Goal: Task Accomplishment & Management: Complete application form

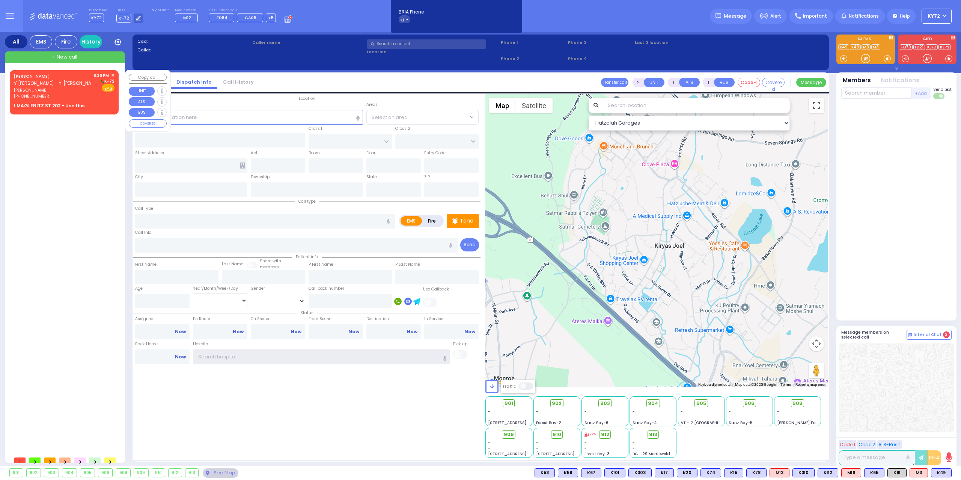
type input "KY72"
click at [53, 81] on span "ר' [PERSON_NAME] - ר' [PERSON_NAME]" at bounding box center [57, 83] width 86 height 6
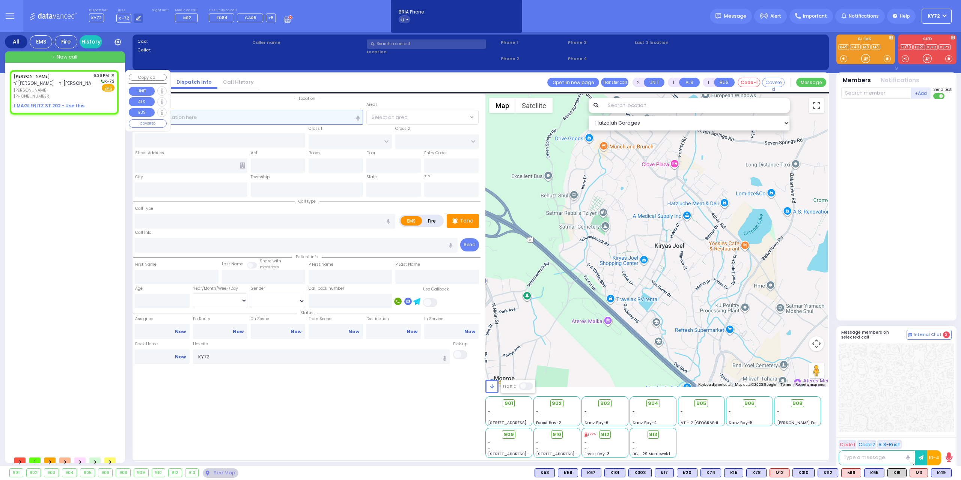
select select
radio input "true"
type input "[PERSON_NAME]"
select select
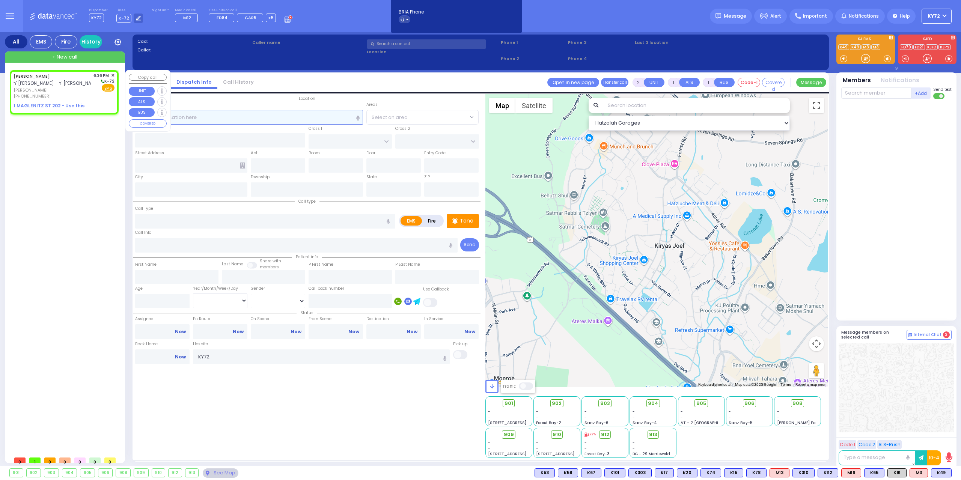
type input "18:36"
select select "Hatzalah Garages"
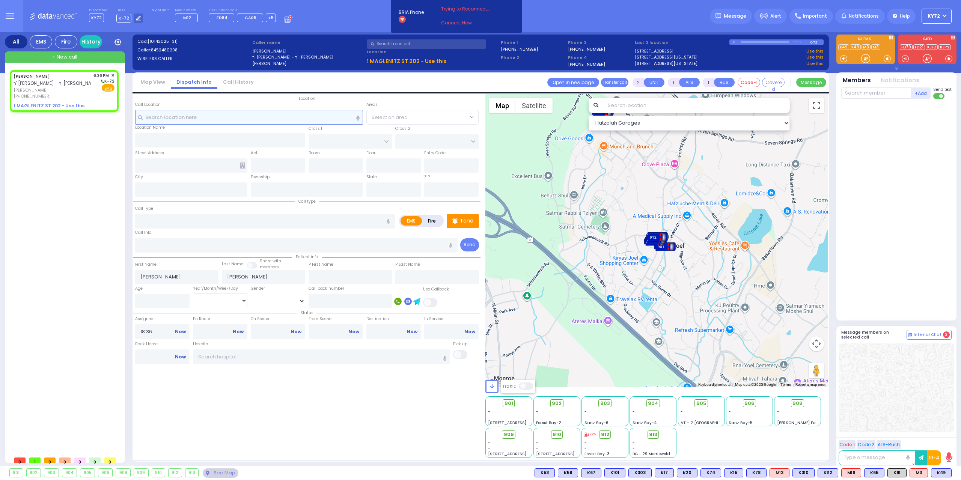
select select
radio input "true"
select select
select select "Hatzalah Garages"
select select
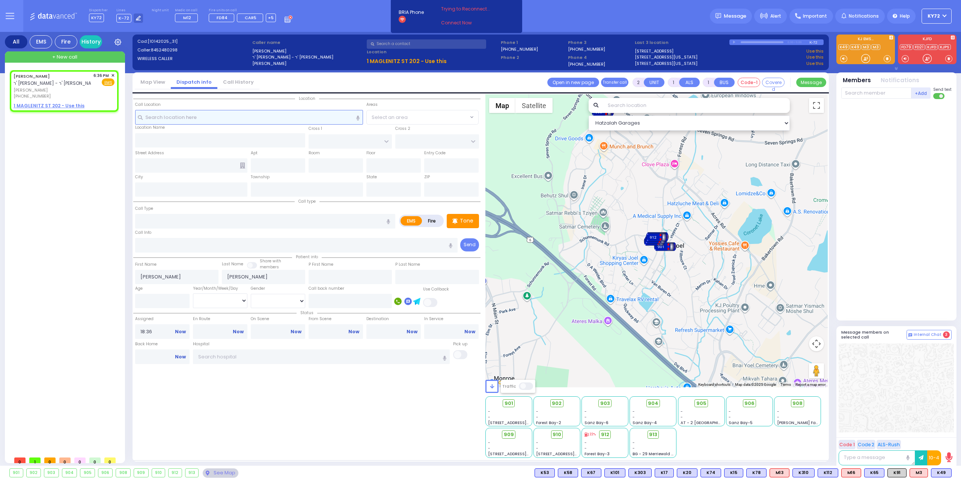
radio input "true"
select select
select select "Hatzalah Garages"
click at [53, 104] on u "1 MAGLENITZ ST 202 - Use this" at bounding box center [49, 105] width 71 height 6
select select
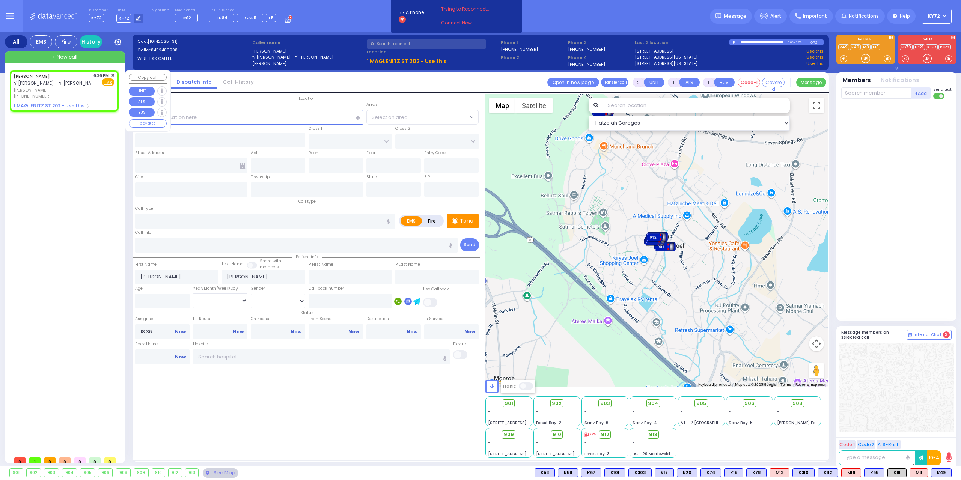
radio input "true"
select select
select select "Hatzalah Garages"
select select
radio input "true"
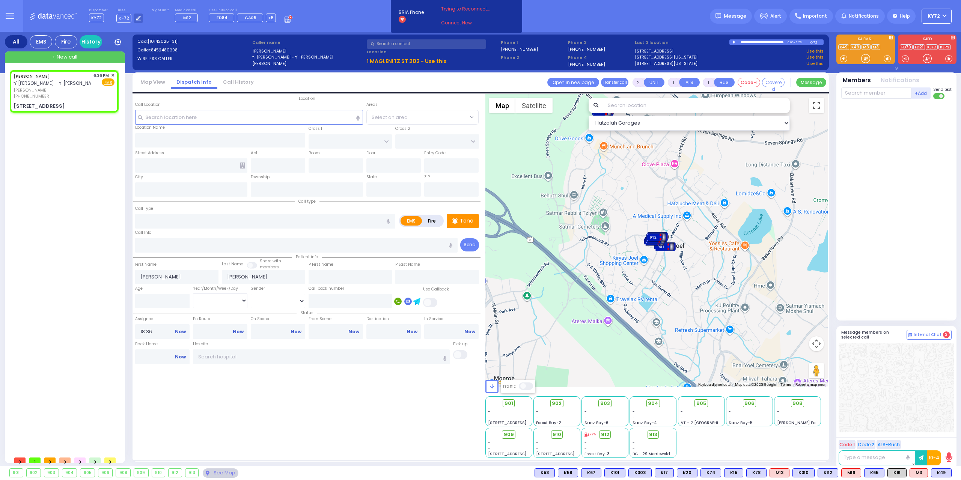
select select
select select "Hatzalah Garages"
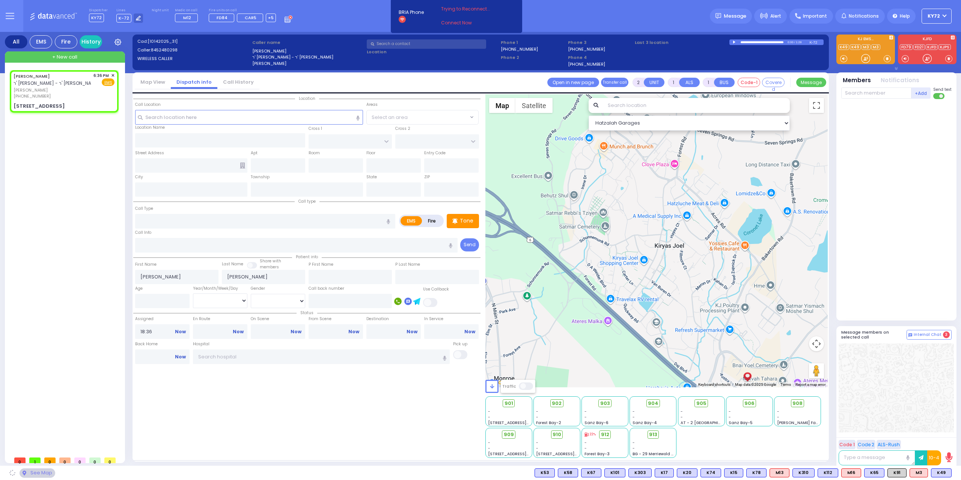
type input "[PERSON_NAME][GEOGRAPHIC_DATA]"
type input "PILNUA RD"
type input "1 MAGLENITZ ST"
type input "202"
type input "Monroe"
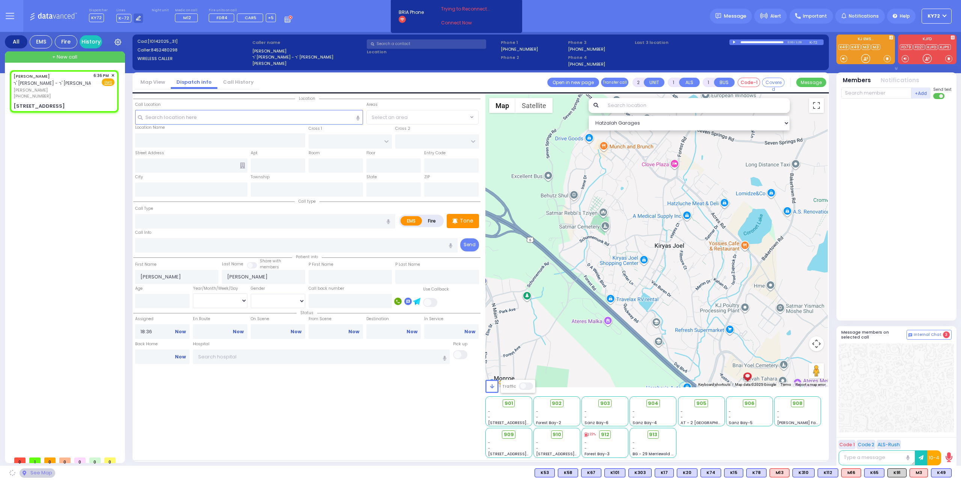
type input "[US_STATE]"
type input "10950"
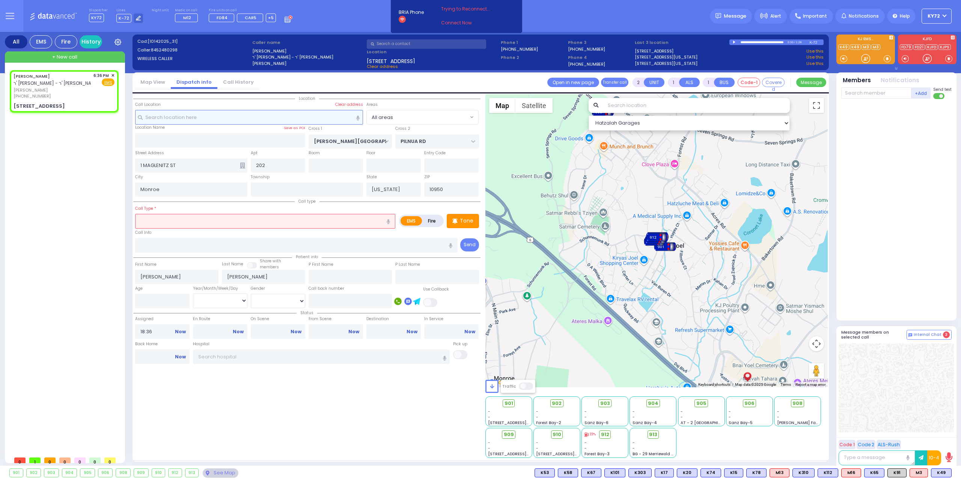
click at [228, 114] on input "text" at bounding box center [249, 117] width 228 height 14
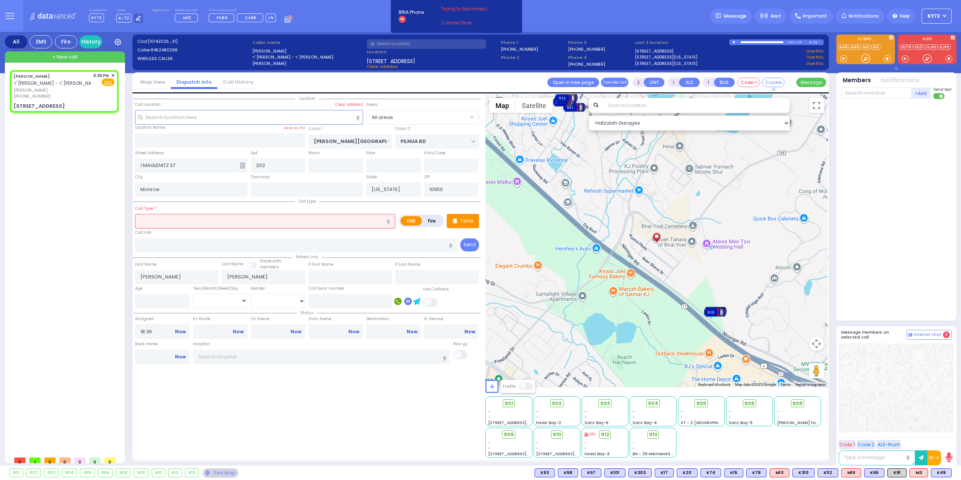
click at [231, 221] on input "text" at bounding box center [265, 221] width 260 height 14
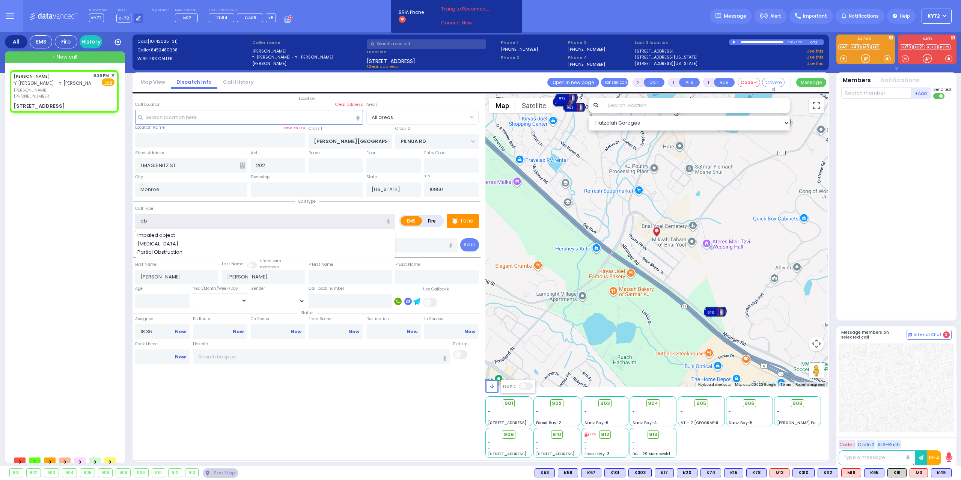
type input "ob"
click at [92, 178] on div "[PERSON_NAME] ר' [PERSON_NAME] [PERSON_NAME] [PHONE_NUMBER] 6:36 PM EMS [STREET…" at bounding box center [66, 261] width 112 height 383
select select
radio input "true"
select select
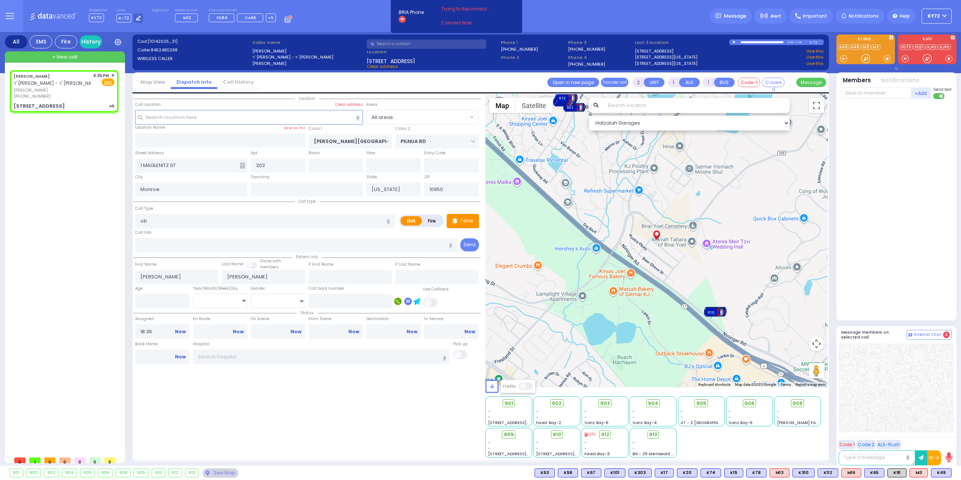
select select "Hatzalah Garages"
click at [463, 219] on p "Tone" at bounding box center [467, 221] width 14 height 8
click at [29, 94] on span "[PHONE_NUMBER]" at bounding box center [32, 96] width 37 height 6
select select
radio input "true"
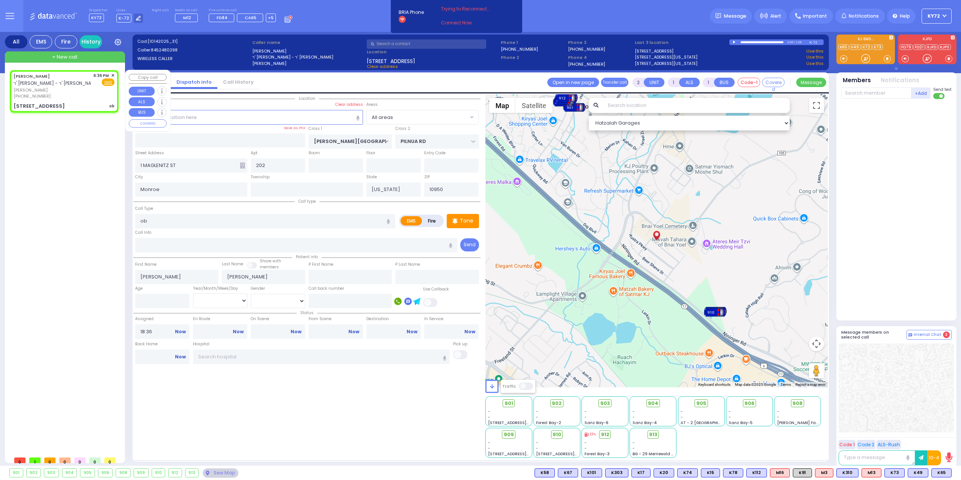
select select
select select "Hatzalah Garages"
click at [850, 471] on span "M13" at bounding box center [846, 473] width 19 height 8
click at [914, 472] on span "K310" at bounding box center [917, 473] width 21 height 8
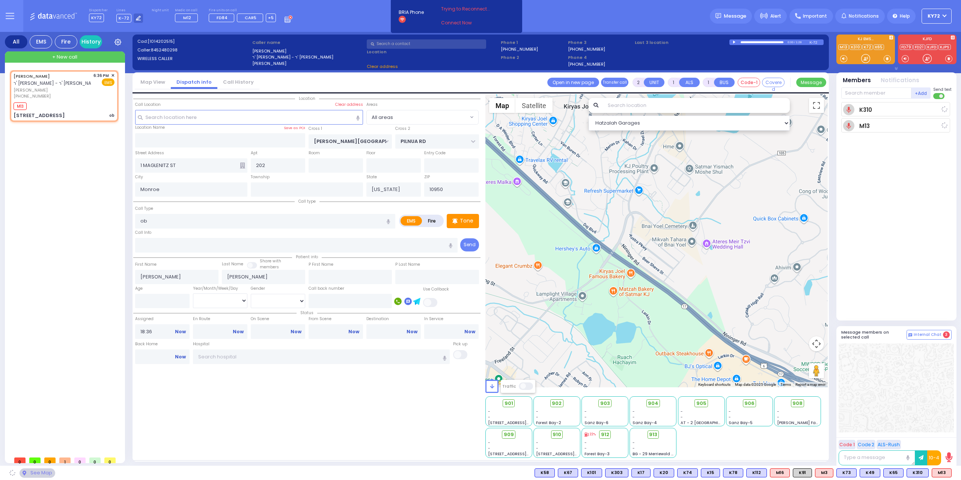
select select
radio input "true"
select select
type input "18:39"
select select "Hatzalah Garages"
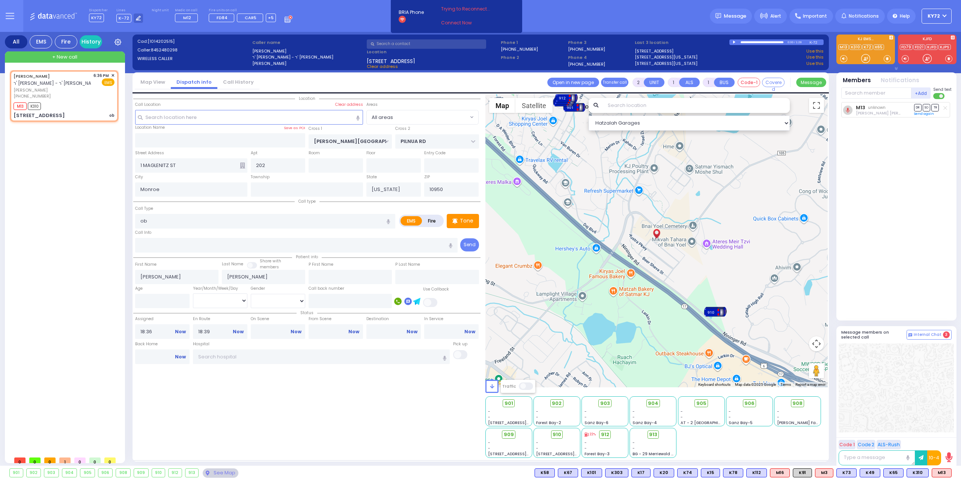
select select
radio input "true"
select select
select select "Hatzalah Garages"
click at [888, 471] on icon at bounding box center [887, 473] width 4 height 4
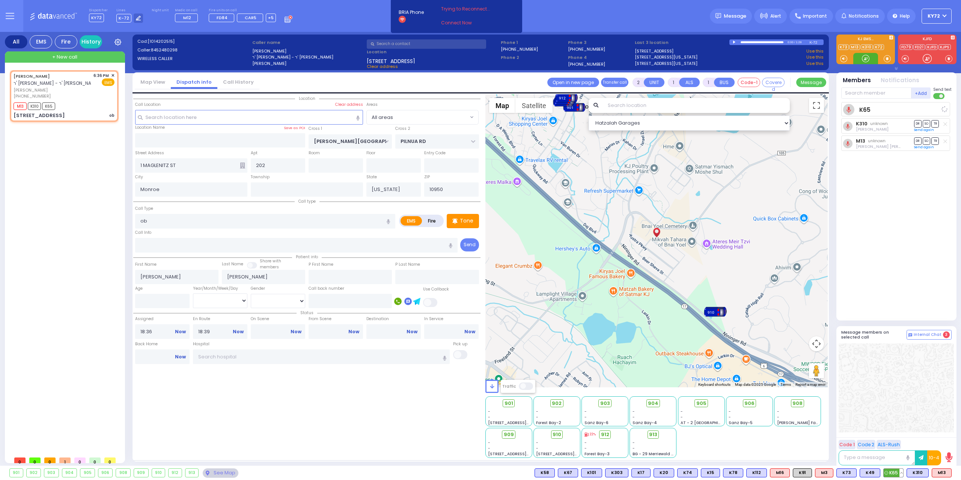
select select
radio input "true"
select select
select select "Hatzalah Garages"
click at [864, 90] on input "text" at bounding box center [876, 92] width 70 height 11
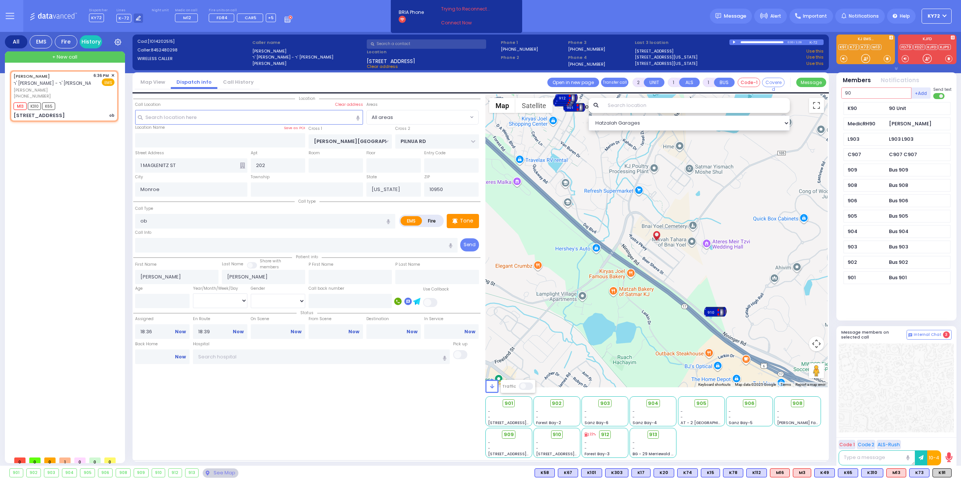
type input "90"
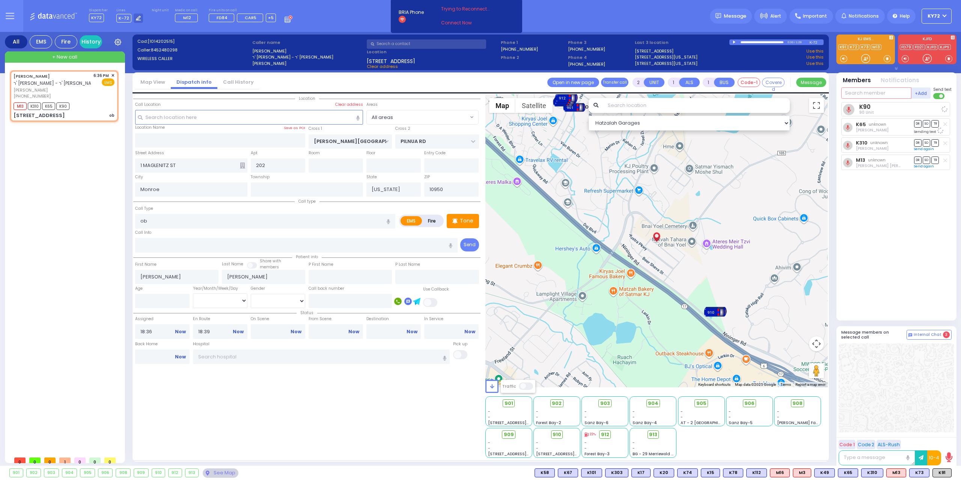
select select
radio input "true"
select select
select select "Hatzalah Garages"
click at [103, 110] on div "M13 K310 K65 K90" at bounding box center [64, 105] width 101 height 9
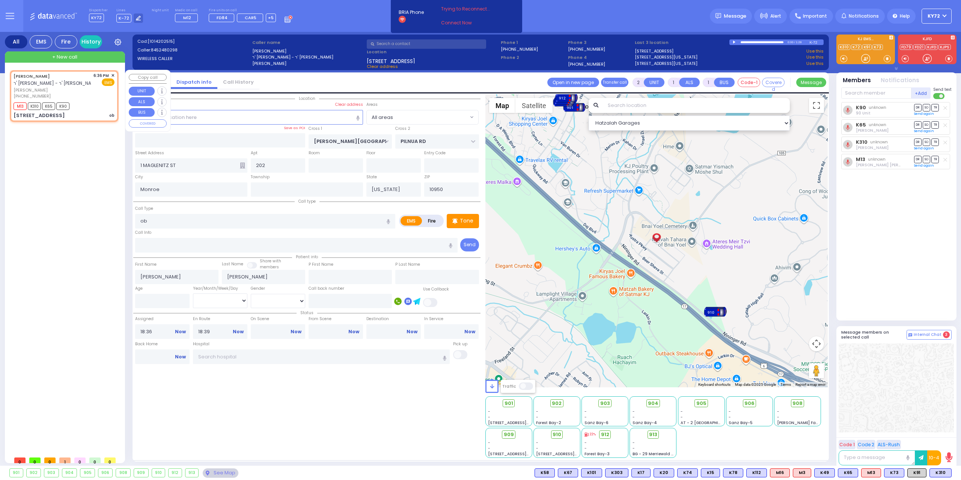
select select
radio input "true"
select select
select select "Hatzalah Garages"
click at [83, 86] on div "[PERSON_NAME] ר' [PERSON_NAME]" at bounding box center [57, 79] width 86 height 15
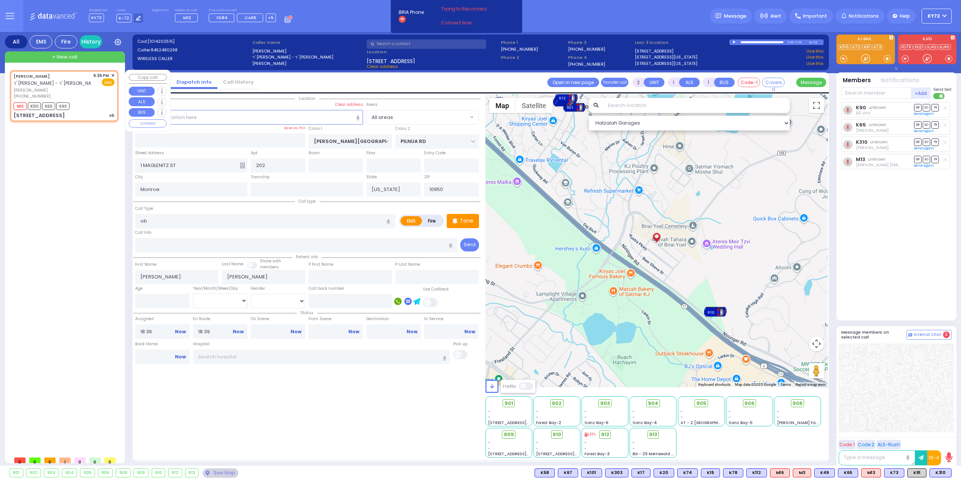
select select
radio input "true"
select select
select select "Hatzalah Garages"
click at [601, 401] on icon at bounding box center [599, 403] width 5 height 5
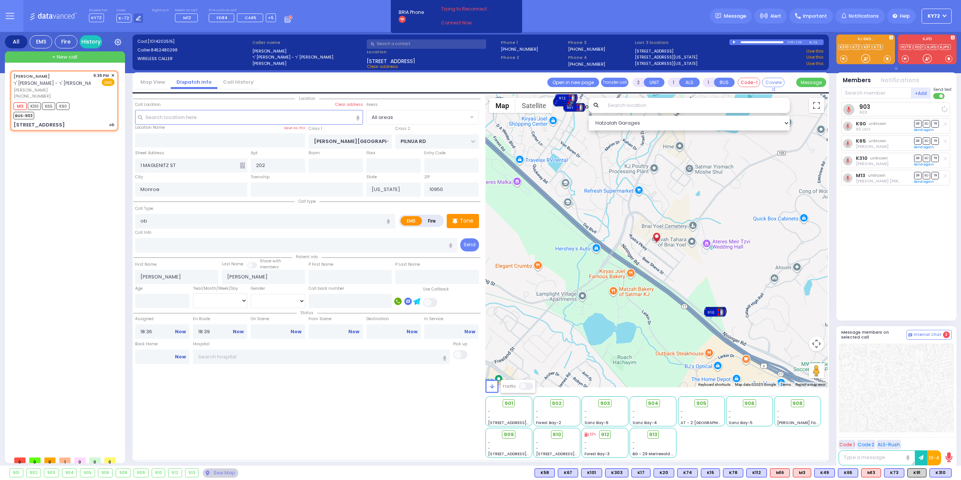
select select
radio input "true"
select select
select select "Hatzalah Garages"
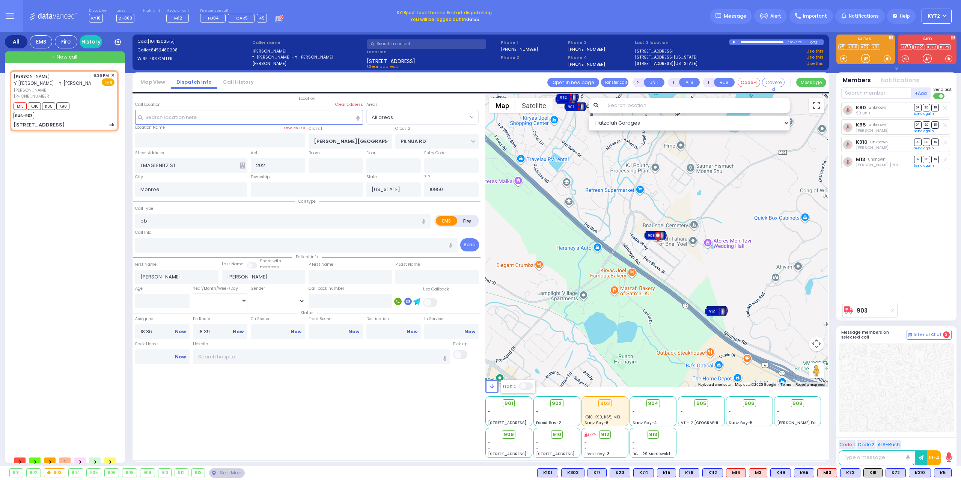
type input "6"
select select
radio input "true"
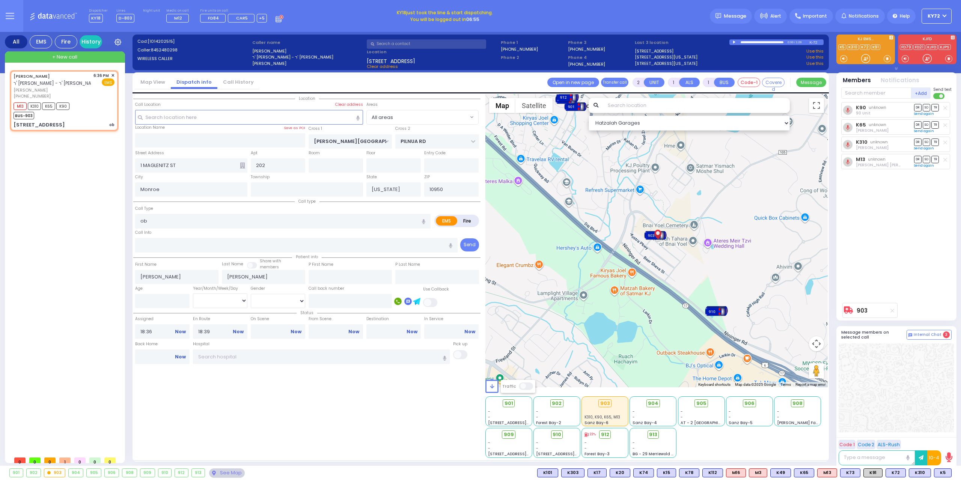
type input "Unknown"
select select "Year"
select select "Hatzalah Garages"
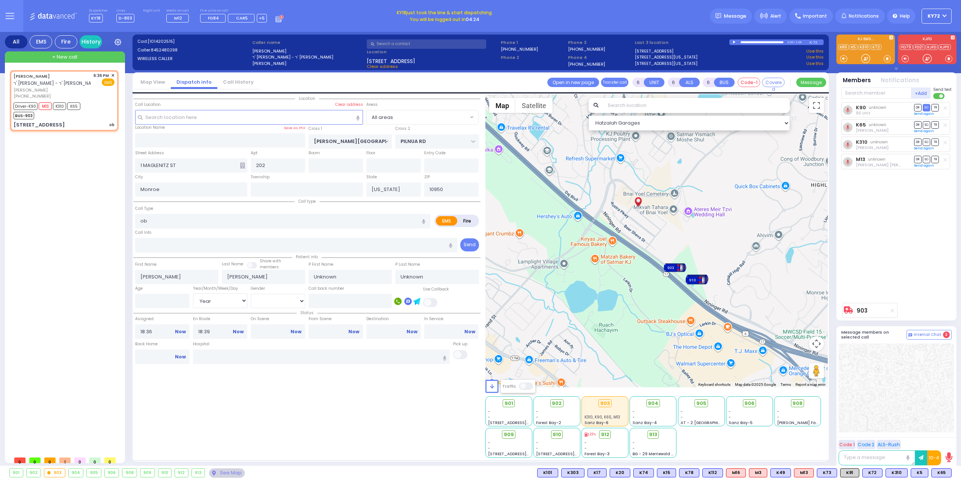
select select
radio input "true"
select select "Year"
type input "18:42"
type input "18:53"
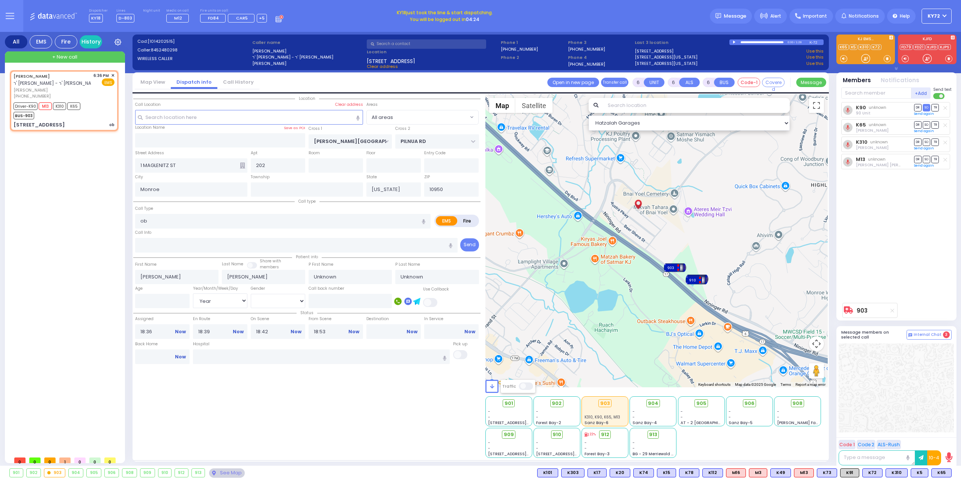
select select "Hatzalah Garages"
select select
radio input "true"
select select "Year"
select select "Hatzalah Garages"
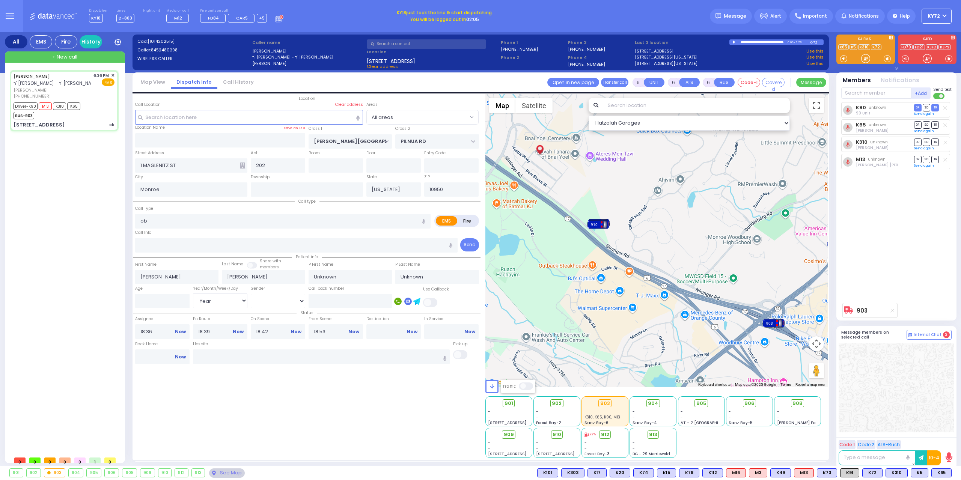
select select
radio input "true"
type input "[PERSON_NAME]"
type input "Levy"
type input "26"
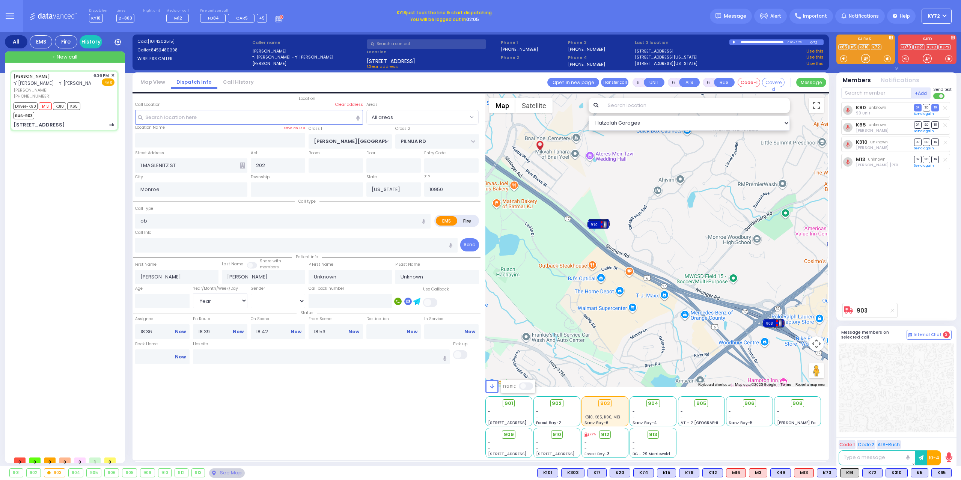
select select "Year"
select select "[DEMOGRAPHIC_DATA]"
select select "Hatzalah Garages"
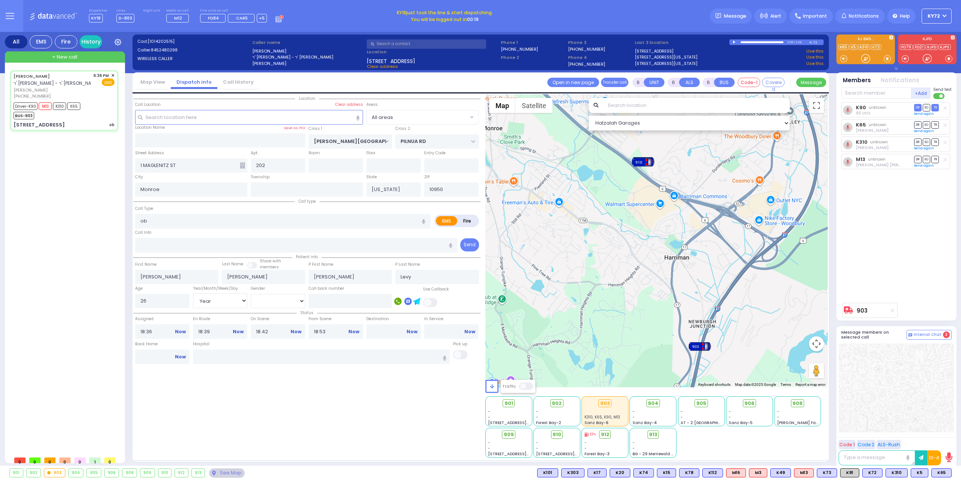
select select
radio input "true"
select select "Year"
select select "[DEMOGRAPHIC_DATA]"
select select "Hatzalah Garages"
